Goal: Information Seeking & Learning: Learn about a topic

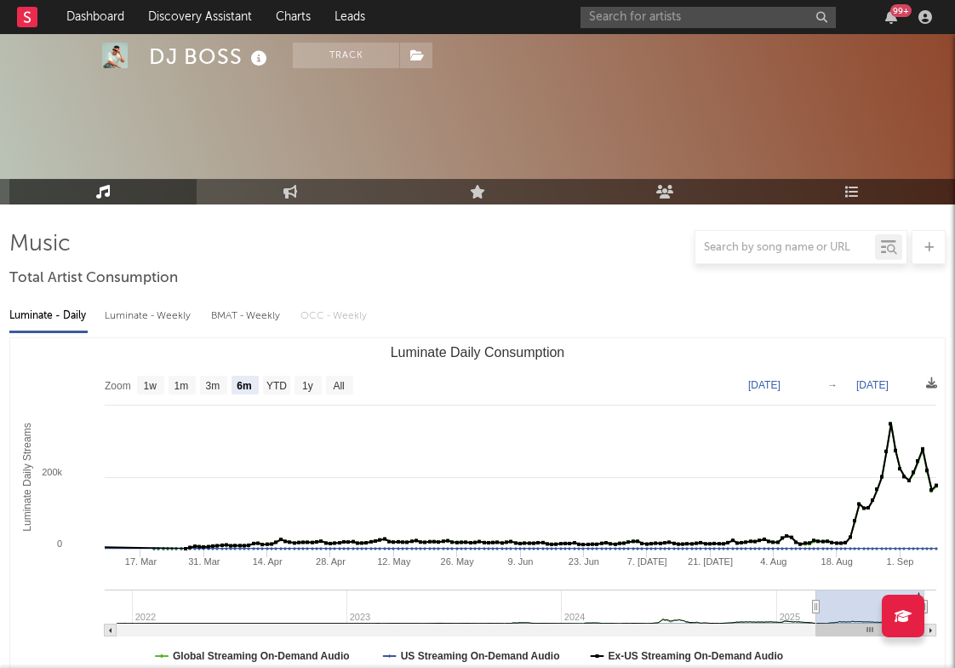
select select "6m"
select select "1w"
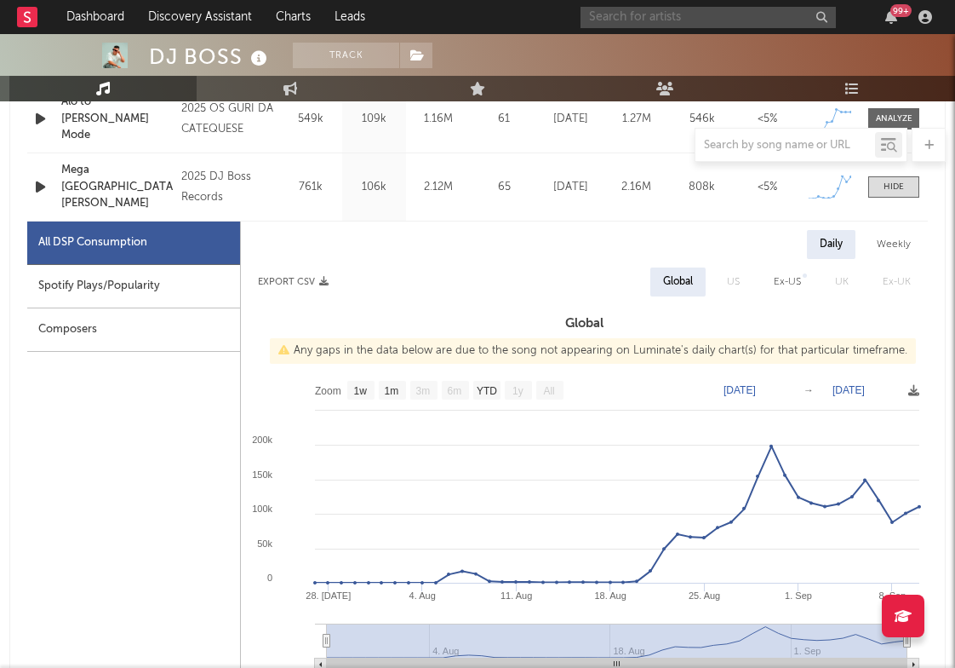
click at [760, 26] on input "text" at bounding box center [708, 17] width 255 height 21
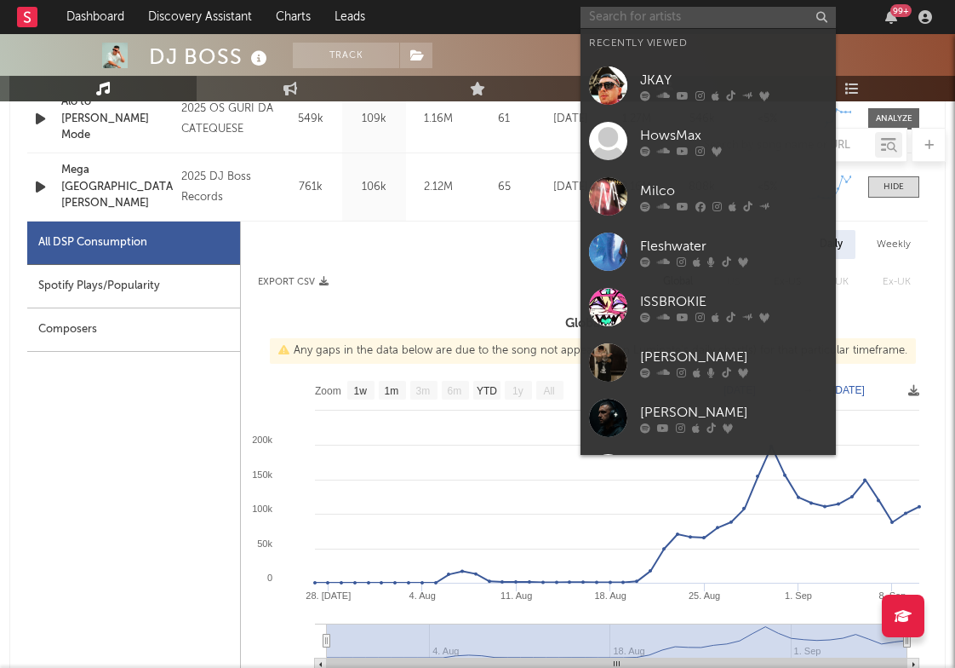
paste input "[URL][DOMAIN_NAME]"
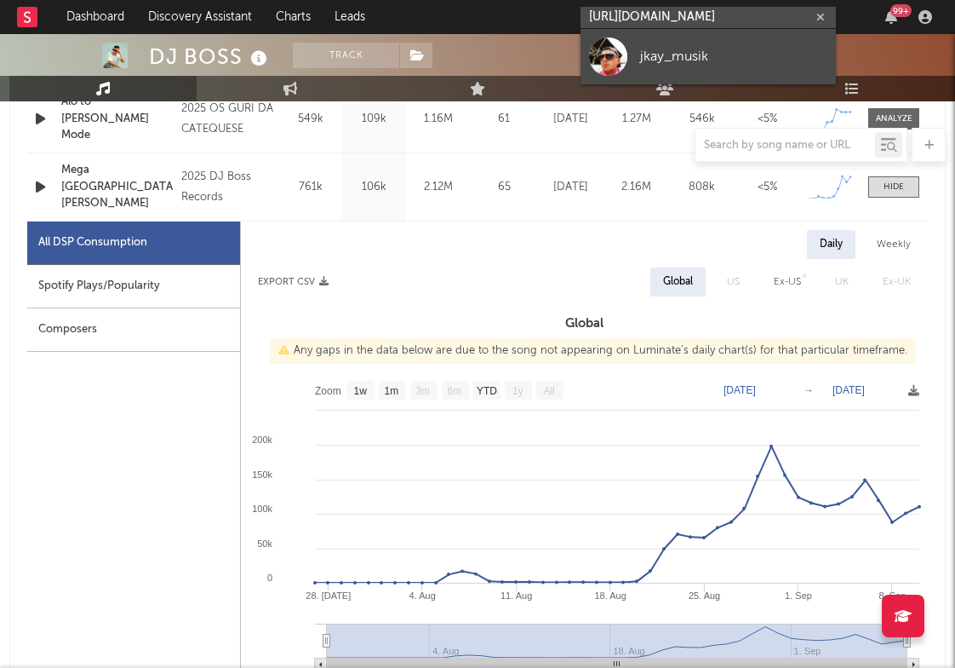
type input "[URL][DOMAIN_NAME]"
click at [738, 77] on link "jkay_musik" at bounding box center [708, 56] width 255 height 55
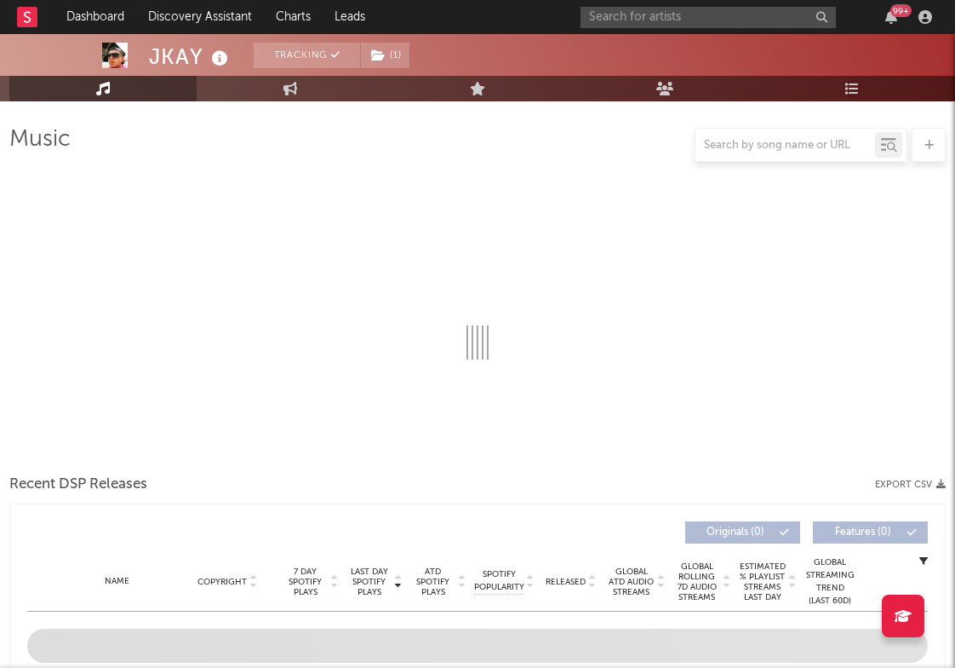
select select "6m"
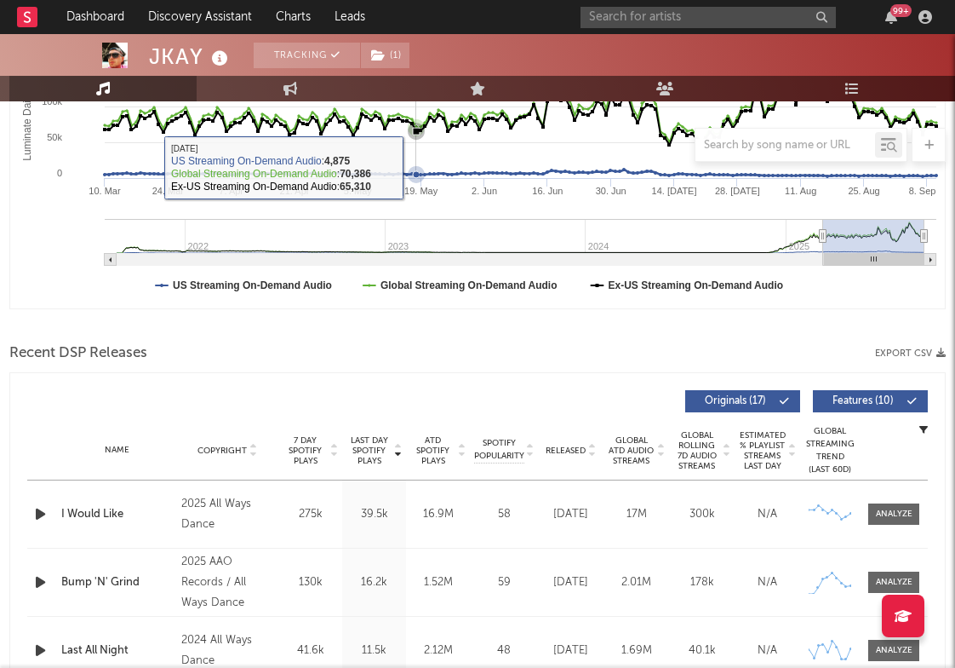
scroll to position [136, 0]
